Goal: Information Seeking & Learning: Learn about a topic

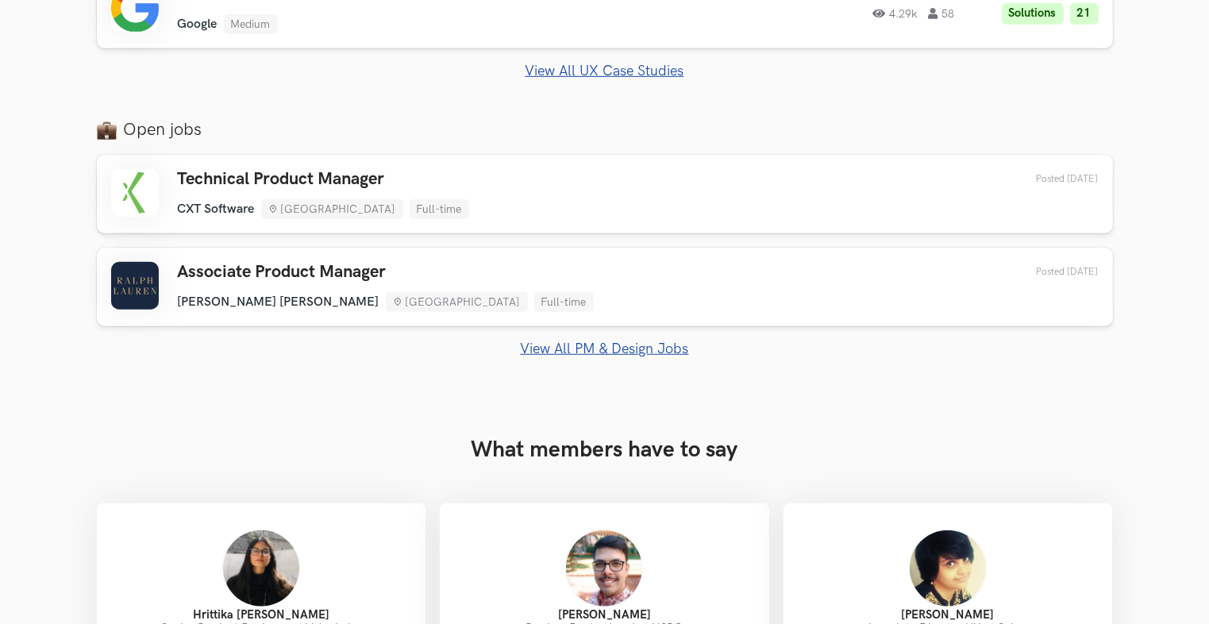
scroll to position [1054, 0]
click at [575, 352] on link "View All PM & Design Jobs" at bounding box center [605, 349] width 1016 height 17
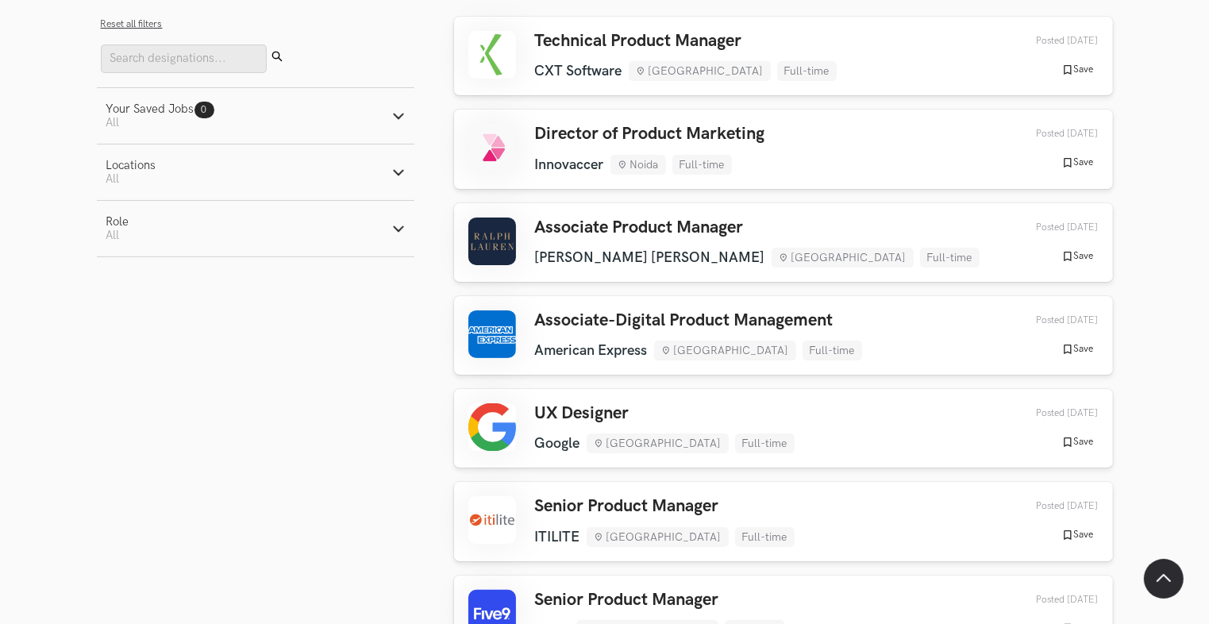
scroll to position [168, 0]
click at [590, 403] on h3 "UX Designer" at bounding box center [665, 413] width 260 height 21
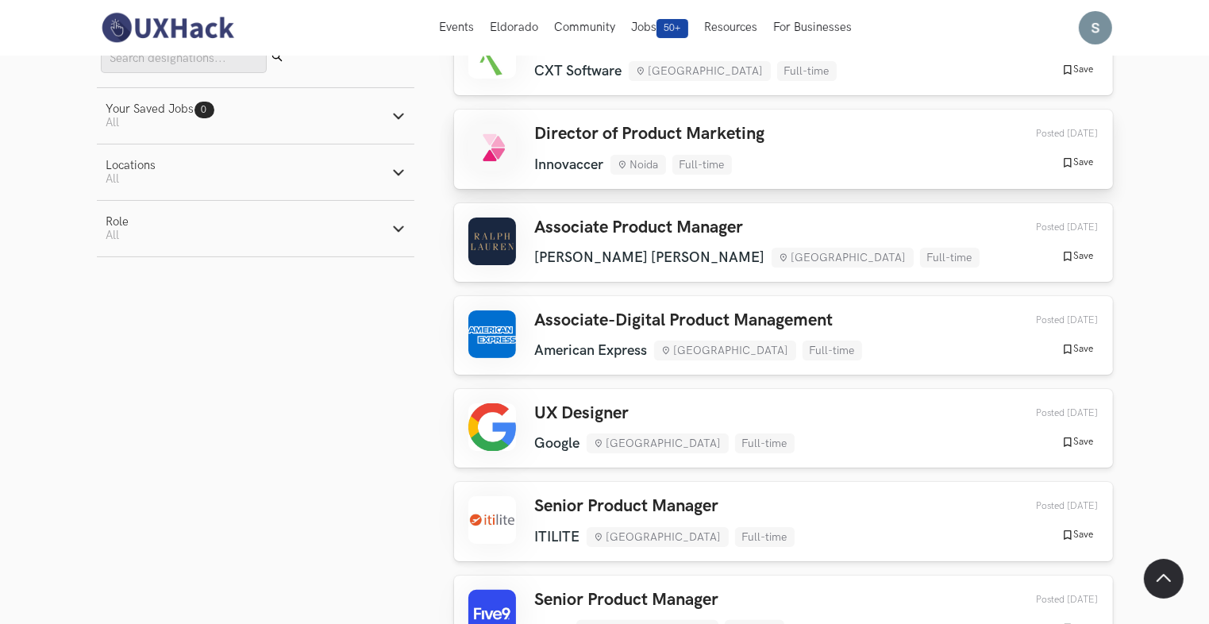
scroll to position [0, 0]
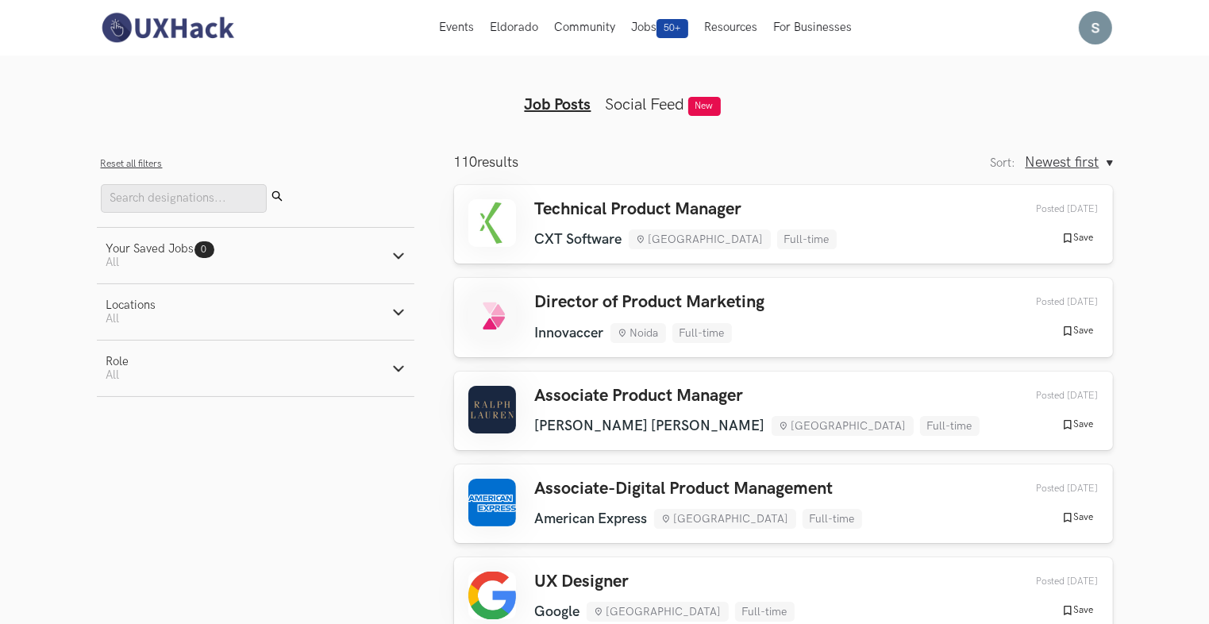
click at [672, 95] on link "Social Feed" at bounding box center [645, 104] width 79 height 19
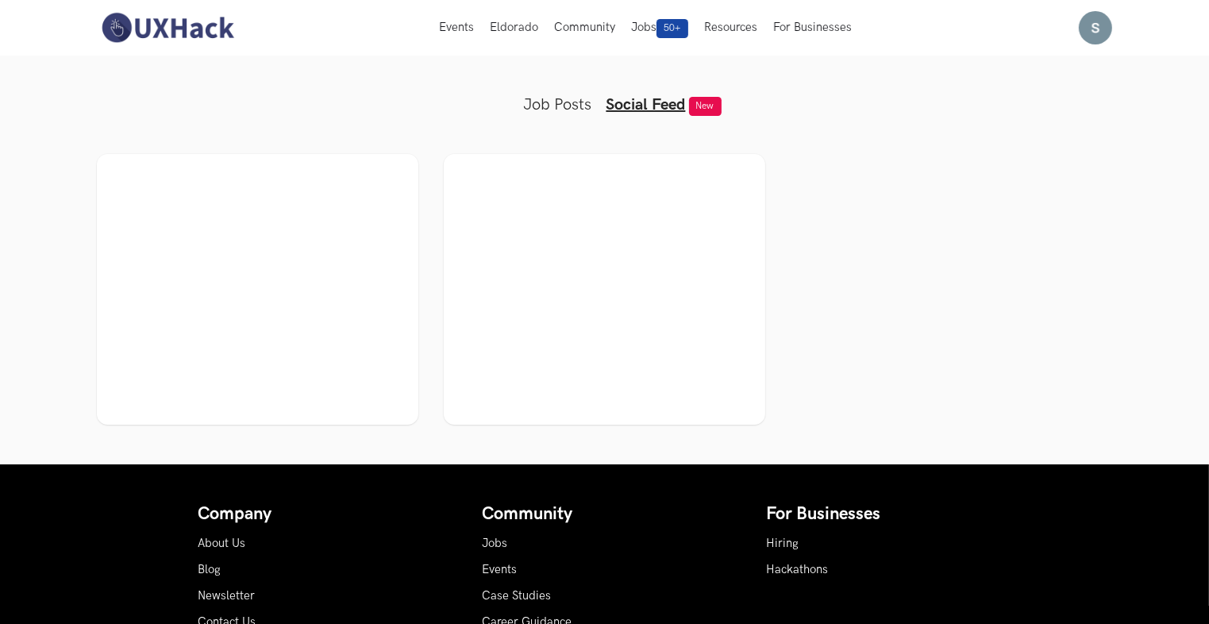
click at [564, 106] on link "Job Posts" at bounding box center [558, 104] width 68 height 19
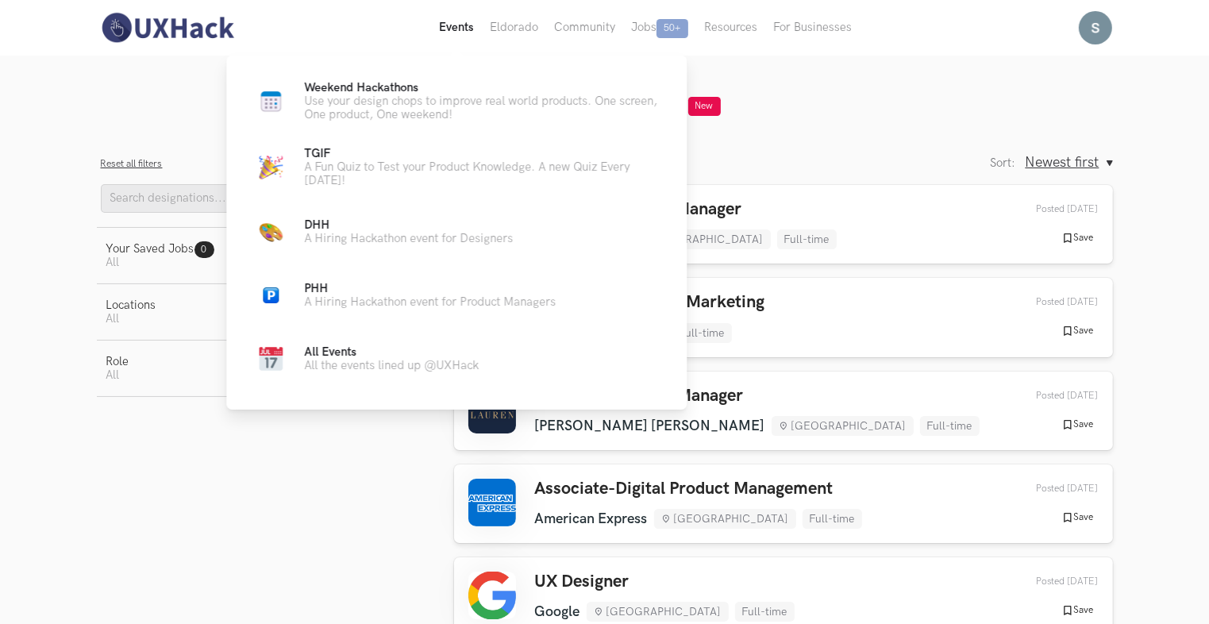
click at [463, 33] on button "Events Live" at bounding box center [456, 28] width 51 height 56
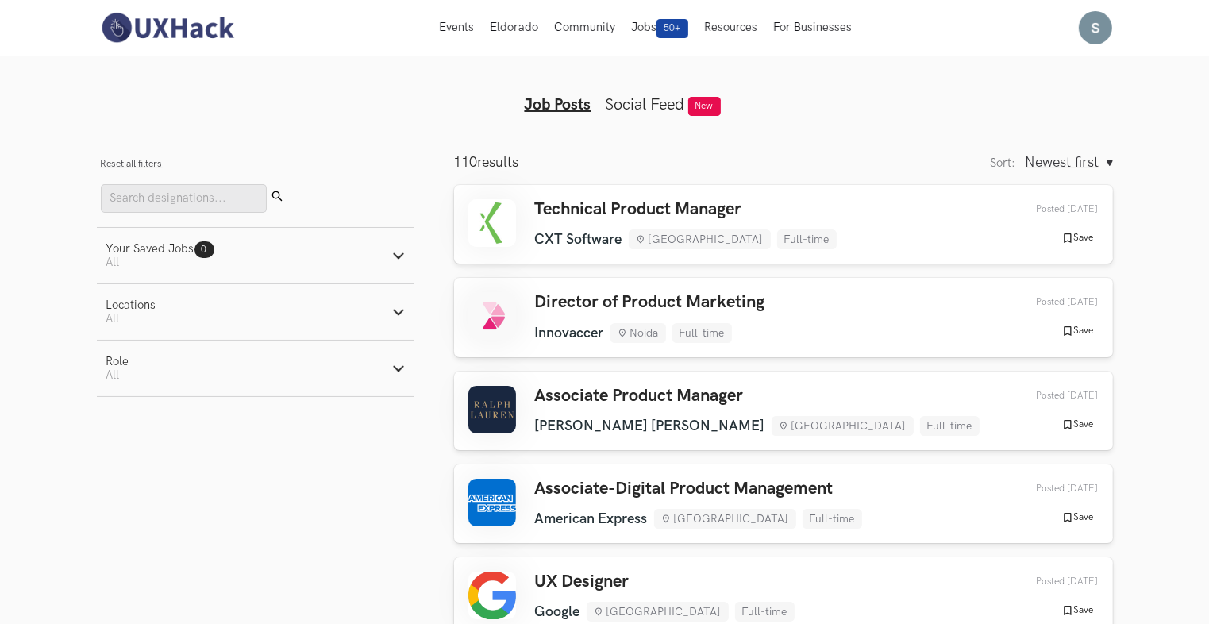
click at [137, 33] on img at bounding box center [167, 27] width 141 height 33
